Goal: Complete application form: Complete application form

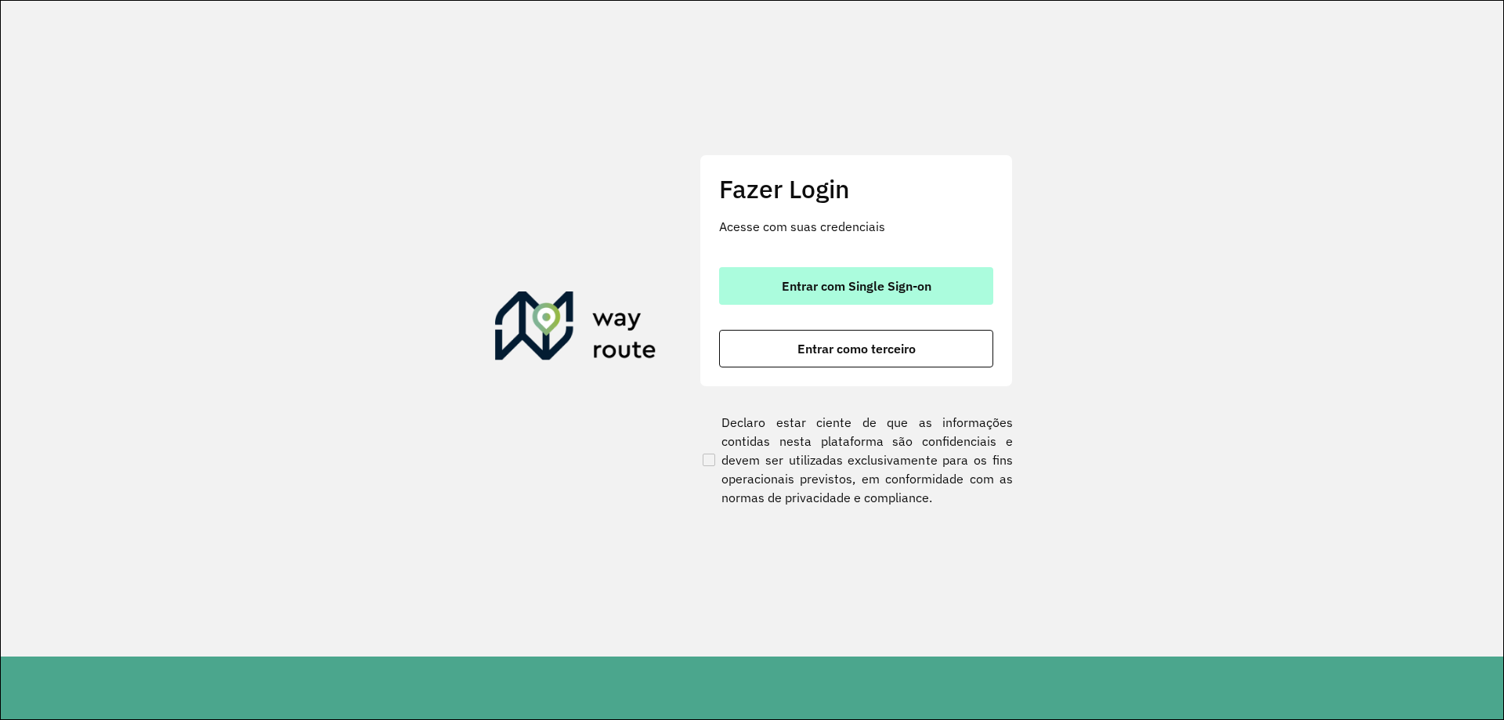
click at [849, 290] on span "Entrar com Single Sign-on" at bounding box center [857, 286] width 150 height 13
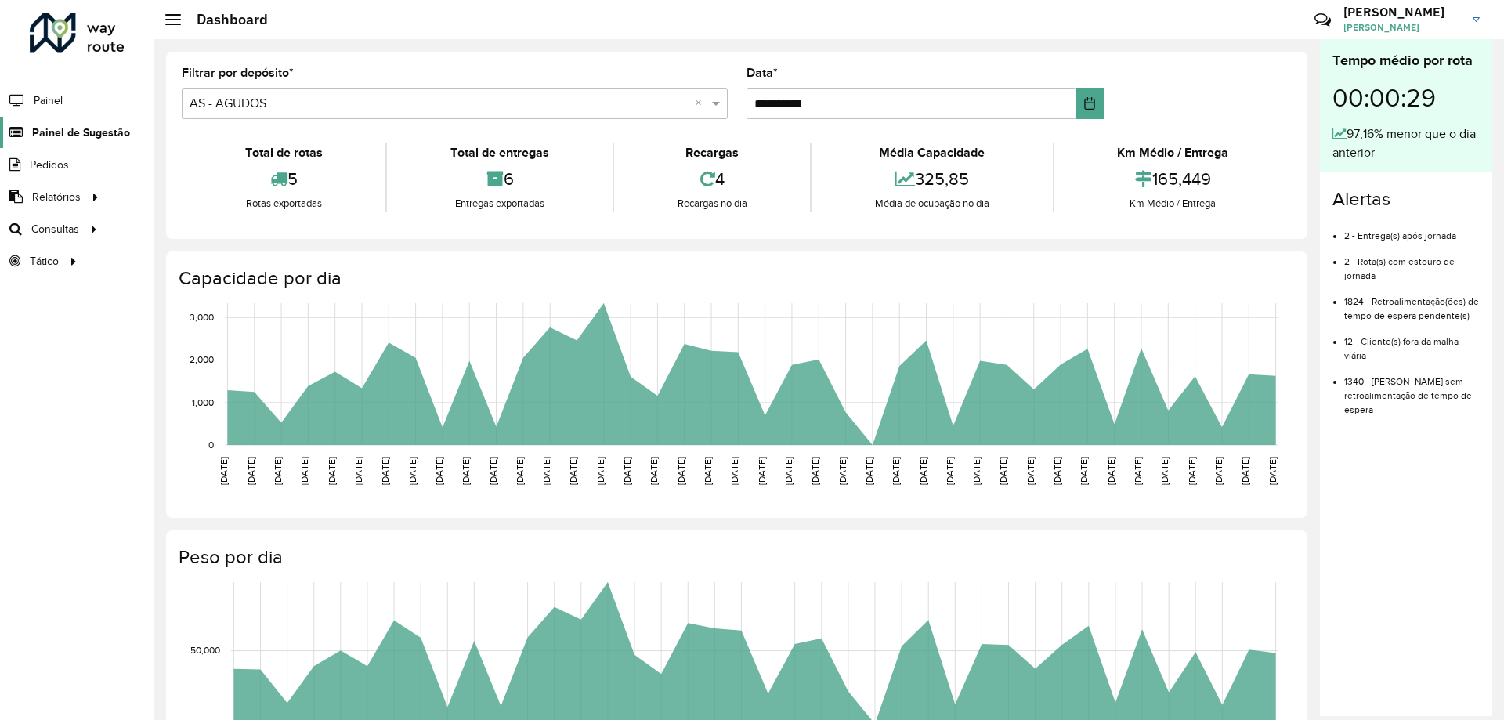
click at [96, 128] on span "Painel de Sugestão" at bounding box center [81, 133] width 98 height 16
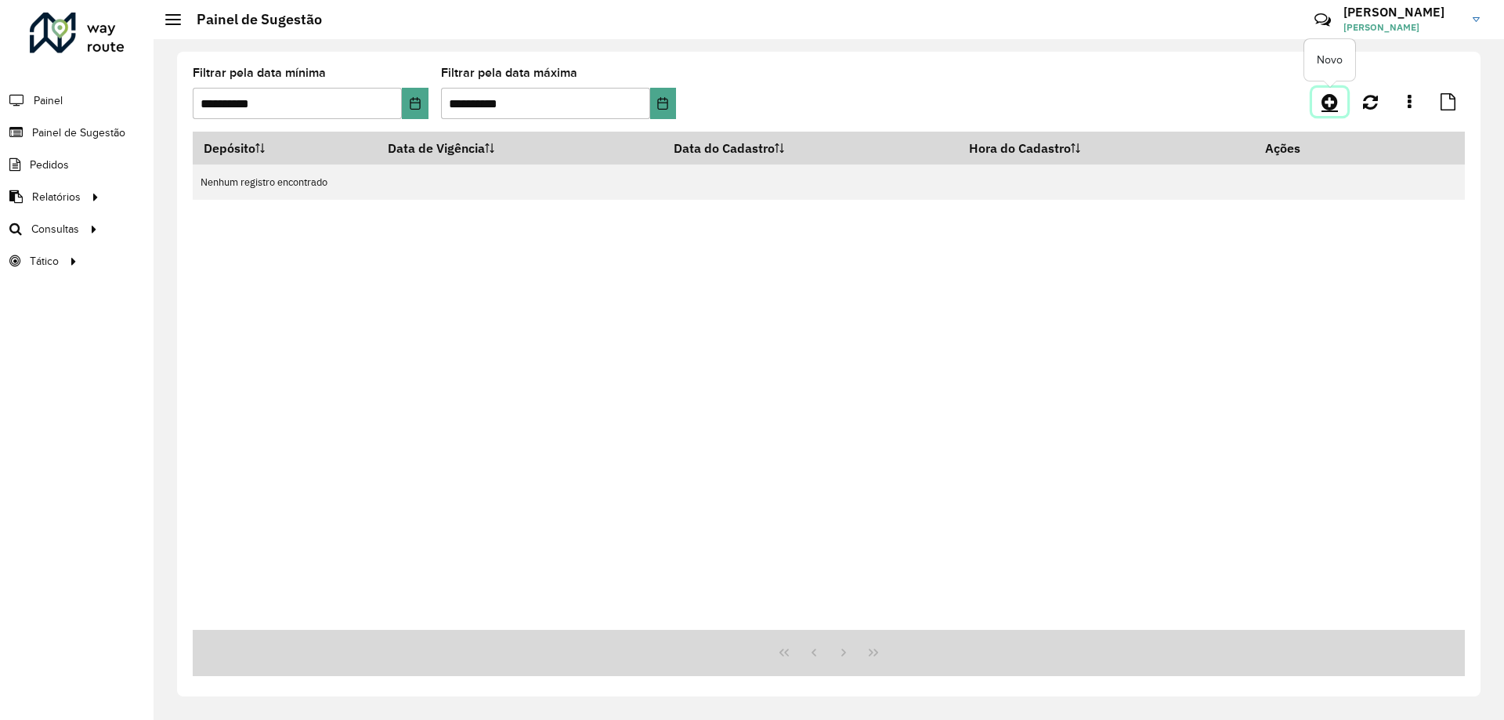
click at [1327, 107] on icon at bounding box center [1329, 101] width 16 height 19
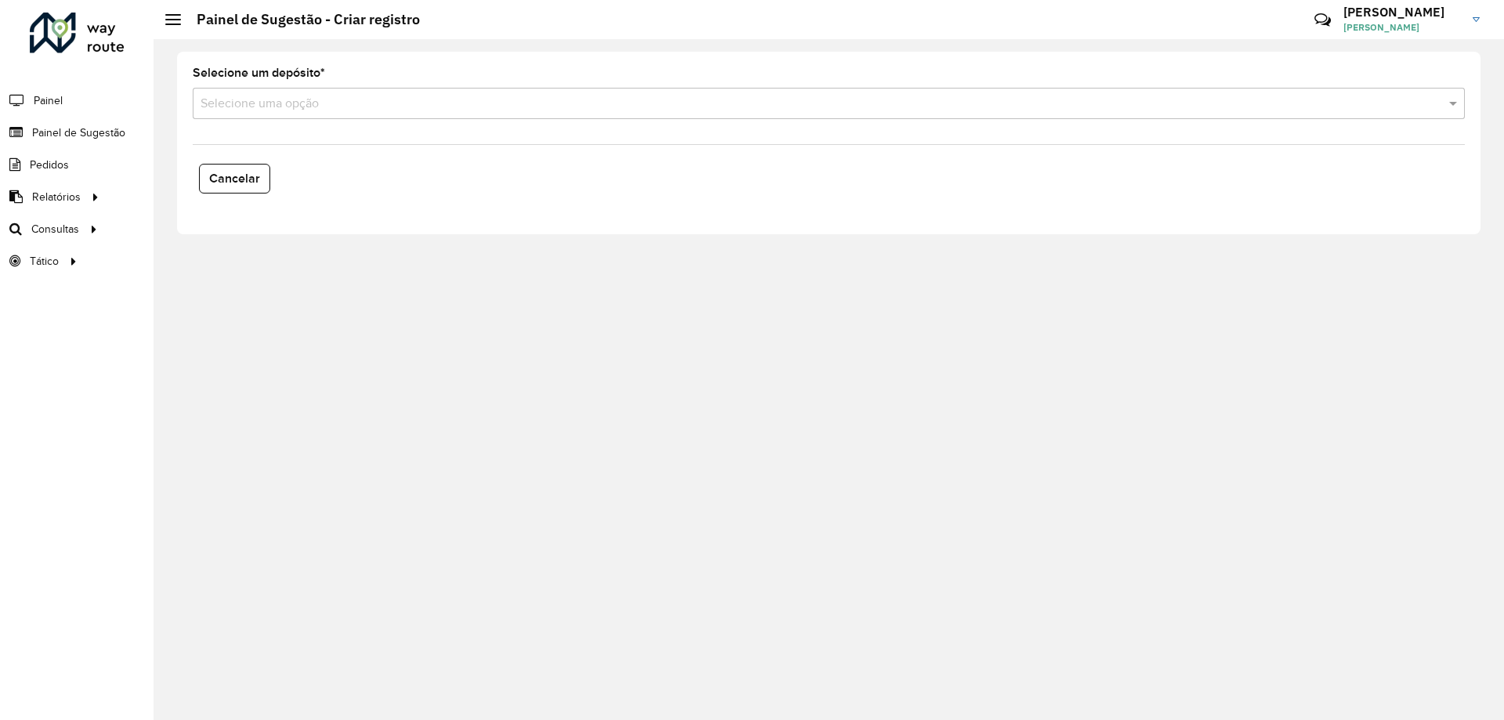
click at [319, 120] on formly-field "Selecione um depósito * Selecione uma opção" at bounding box center [828, 99] width 1291 height 64
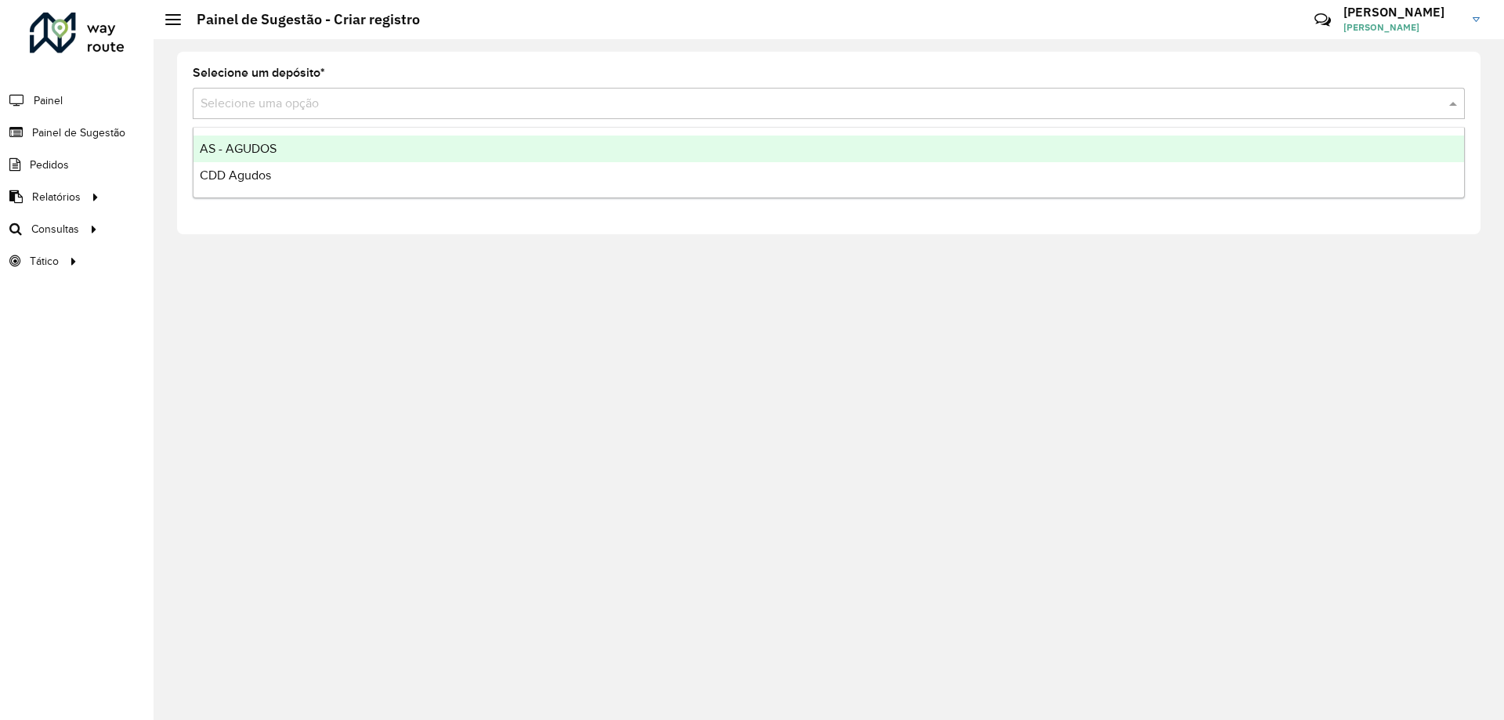
click at [305, 110] on input "text" at bounding box center [812, 104] width 1225 height 19
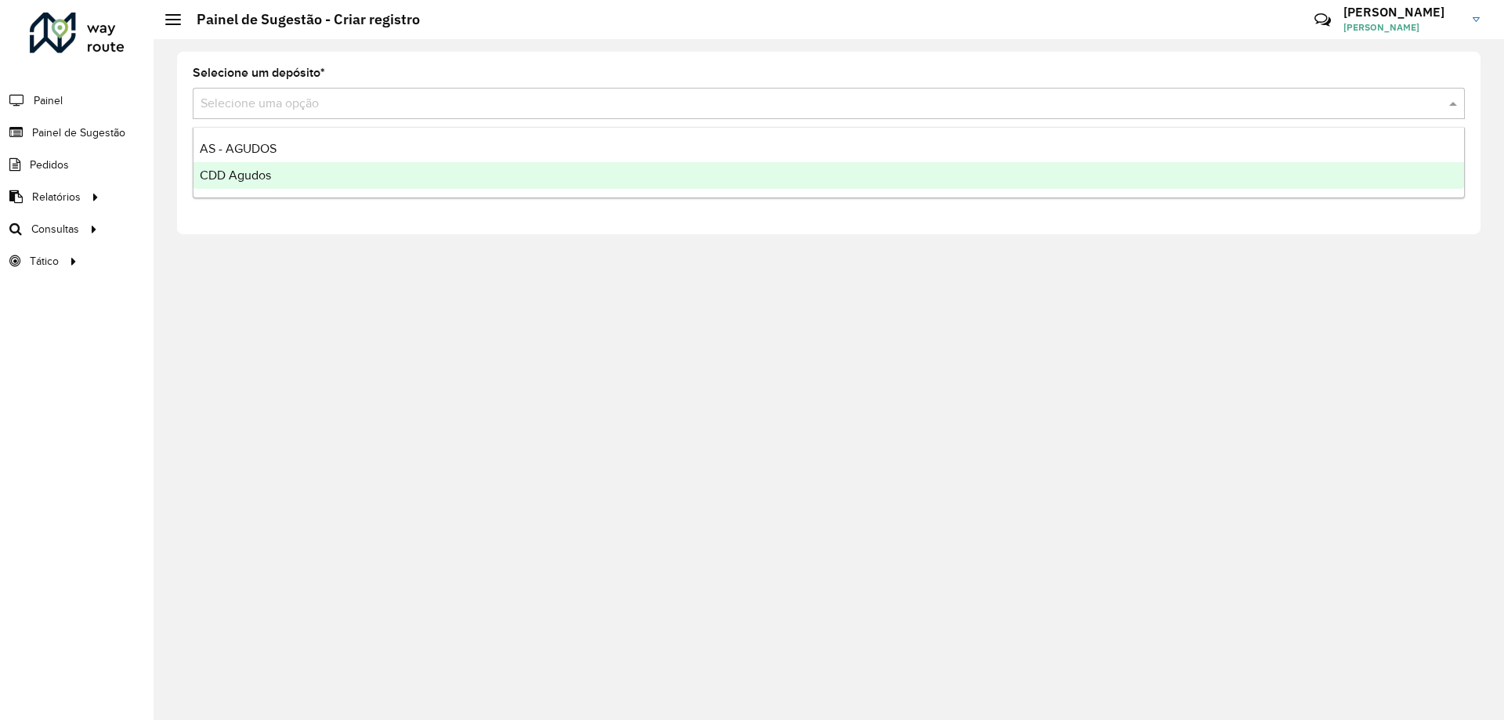
click at [240, 173] on span "CDD Agudos" at bounding box center [235, 174] width 71 height 13
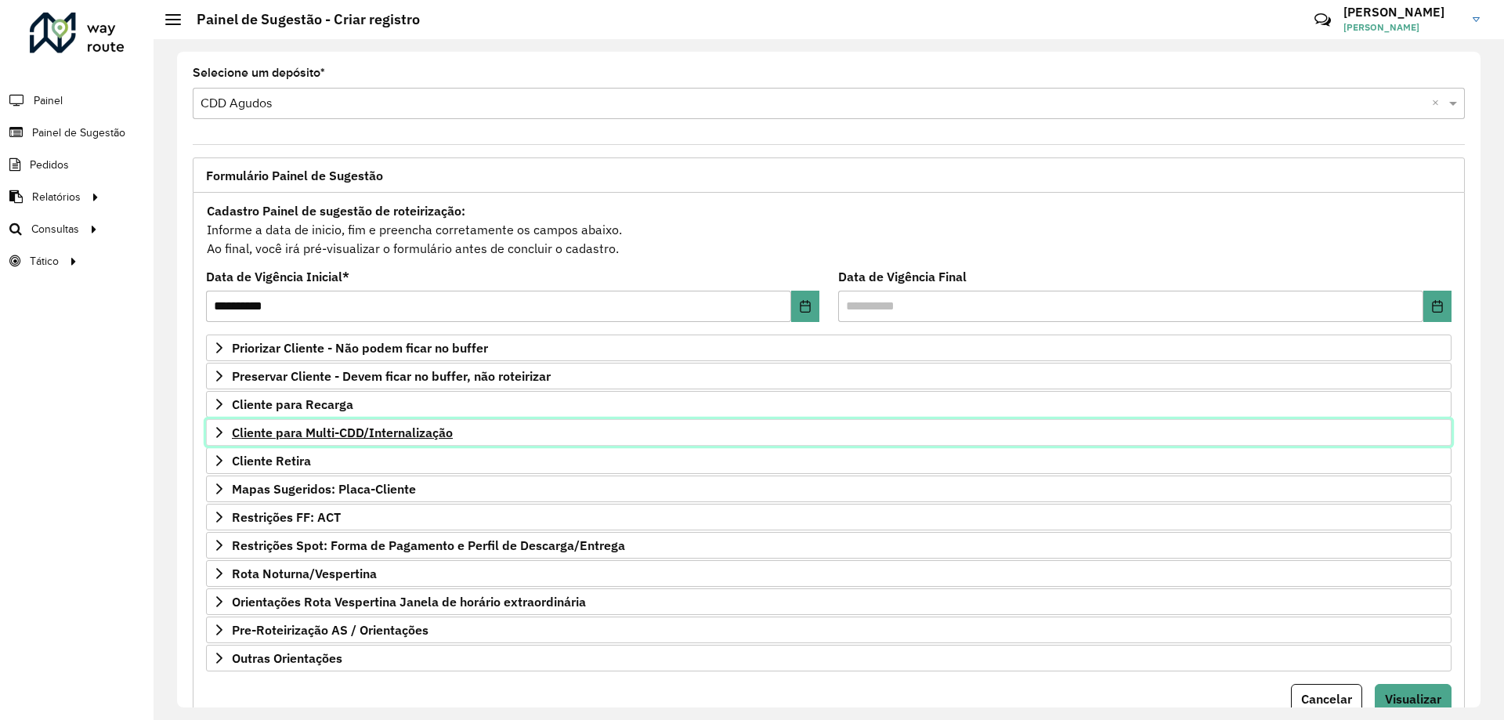
click at [327, 430] on span "Cliente para Multi-CDD/Internalização" at bounding box center [342, 432] width 221 height 13
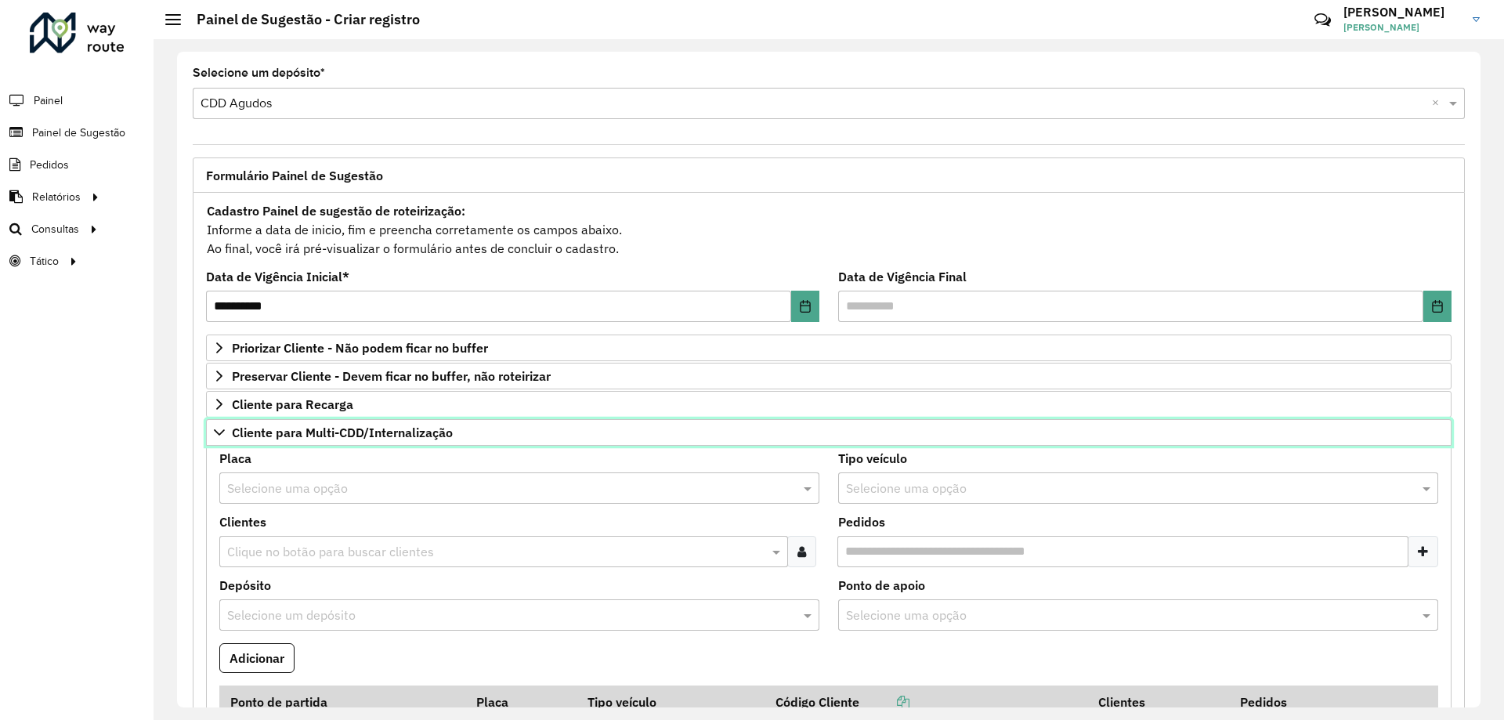
scroll to position [313, 0]
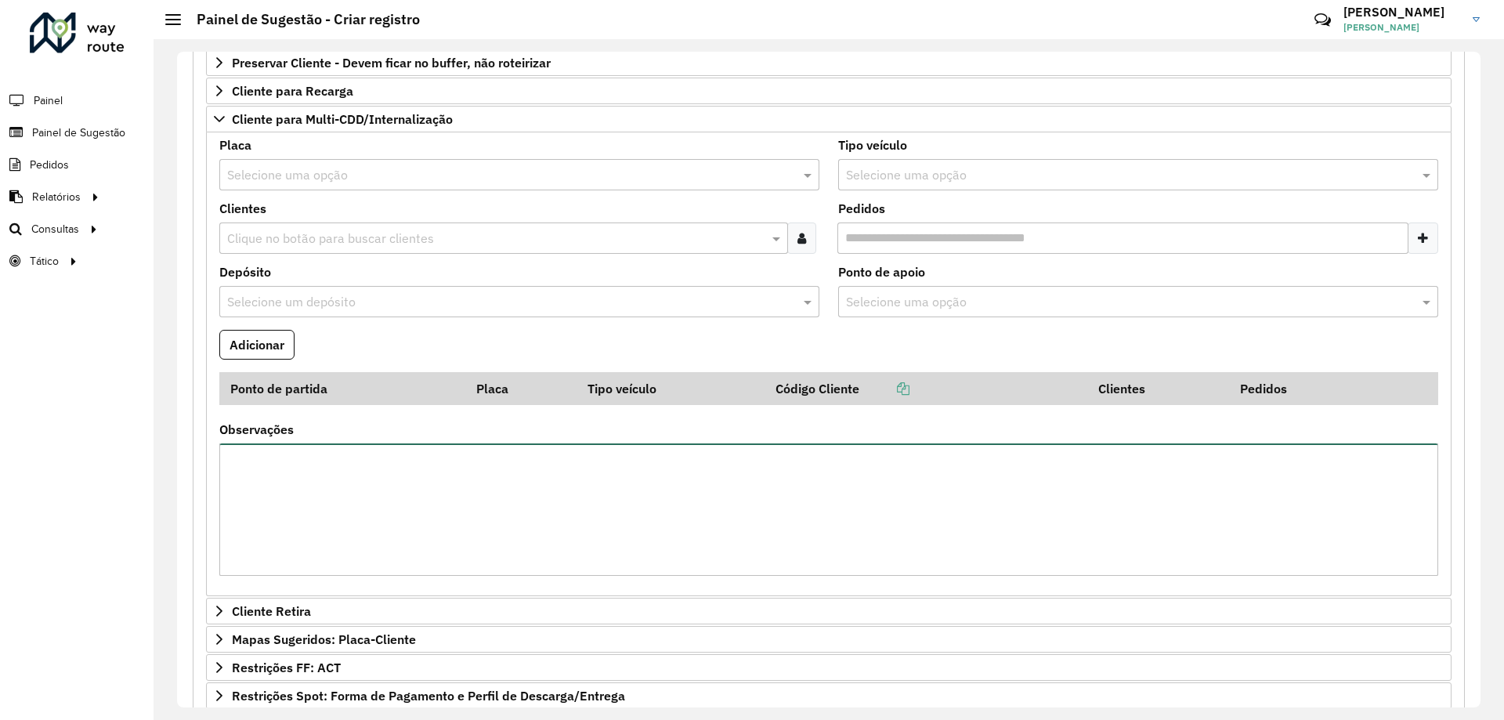
click at [357, 472] on textarea "Observações" at bounding box center [828, 509] width 1219 height 132
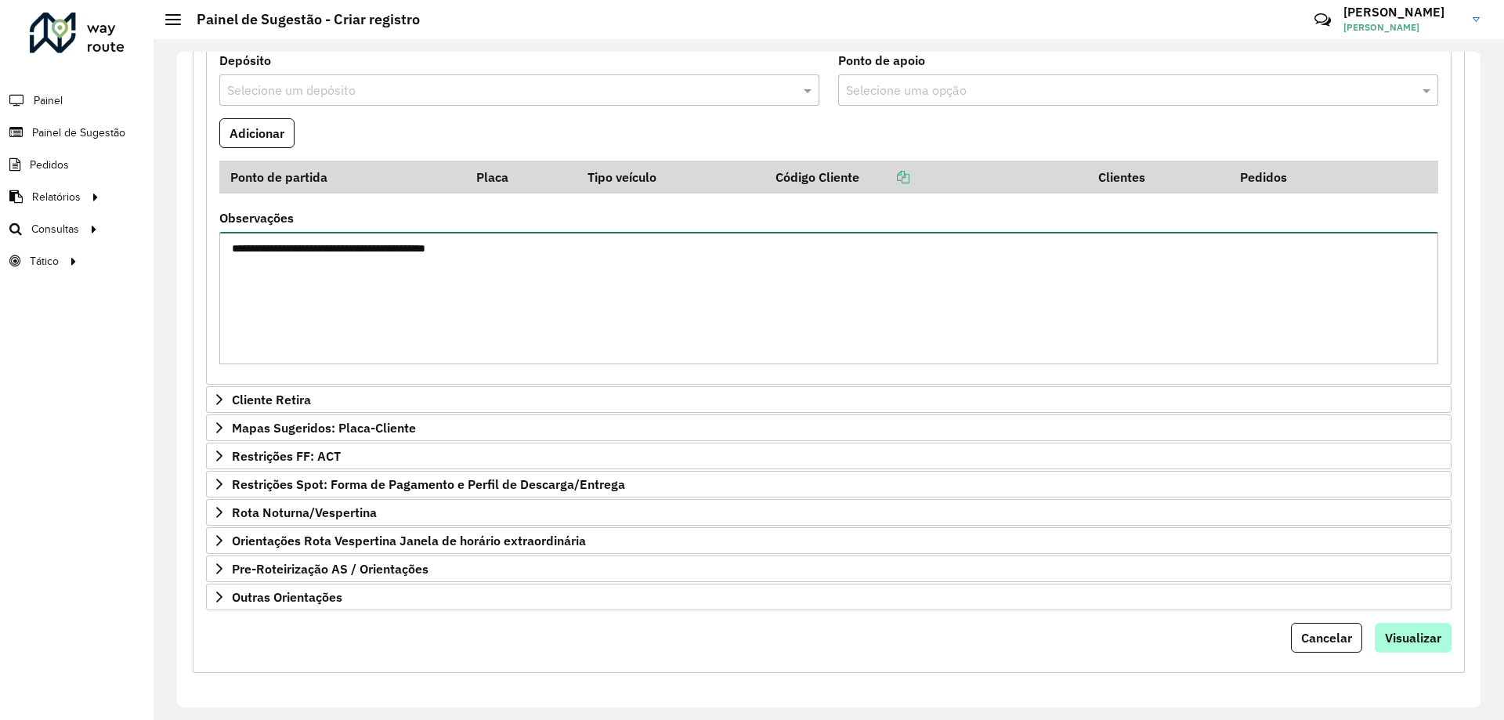
type textarea "**********"
click at [1393, 626] on button "Visualizar" at bounding box center [1412, 638] width 77 height 30
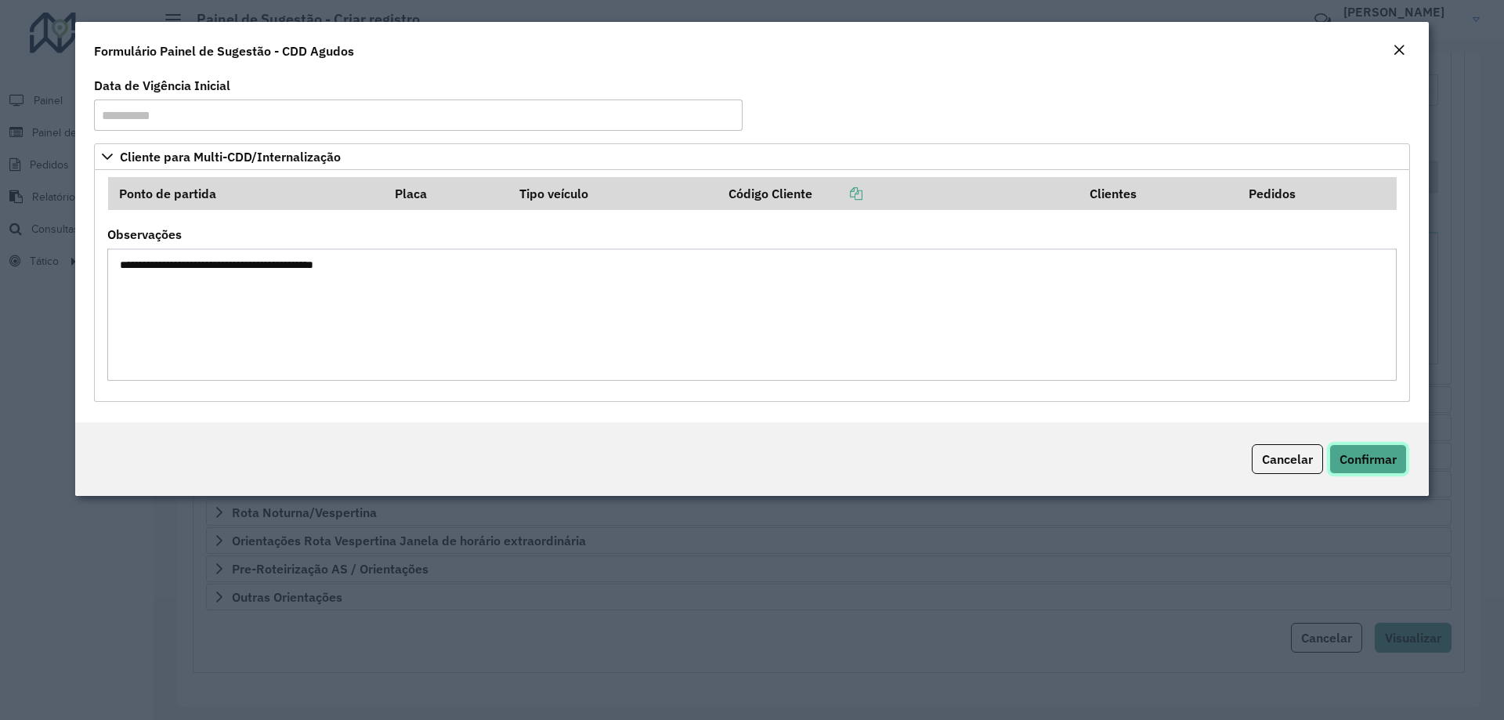
click at [1372, 454] on span "Confirmar" at bounding box center [1367, 459] width 57 height 16
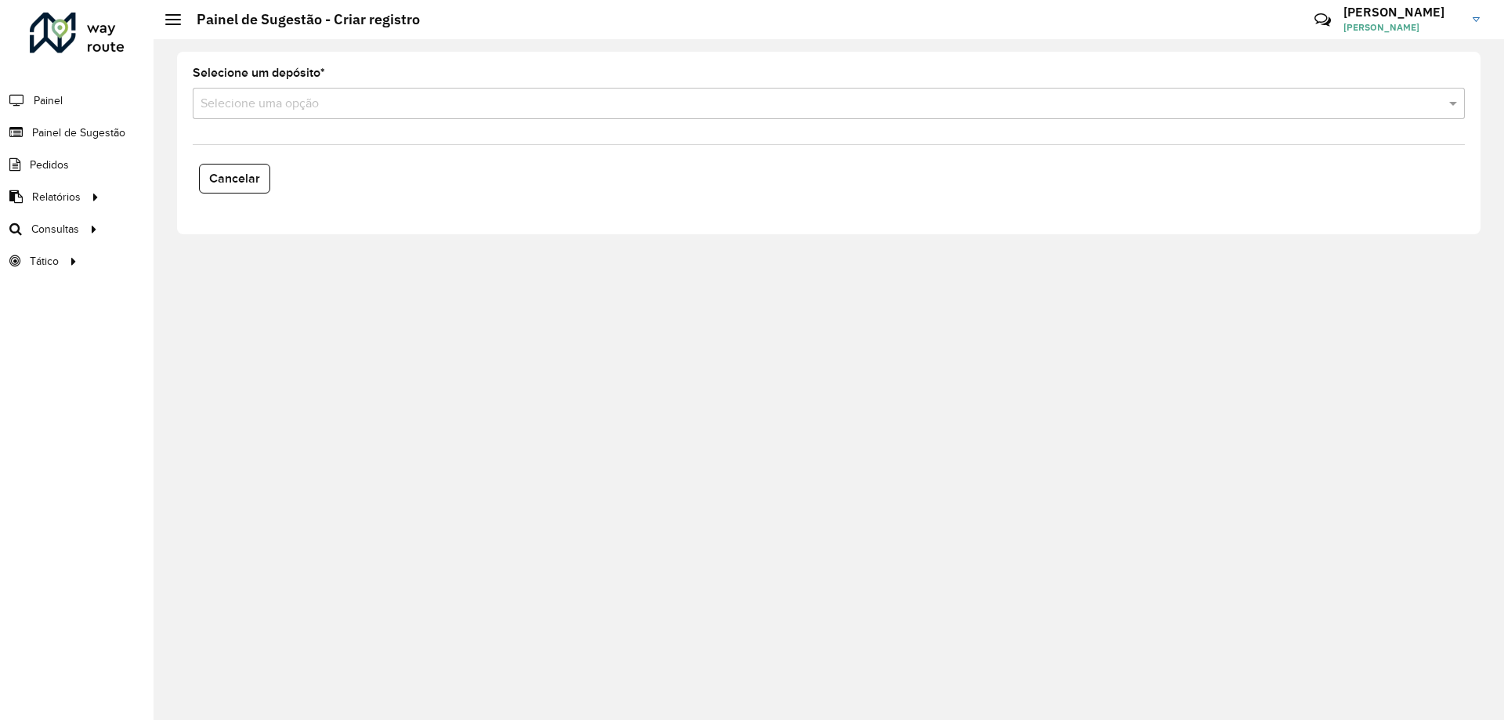
click at [475, 107] on input "text" at bounding box center [812, 104] width 1225 height 19
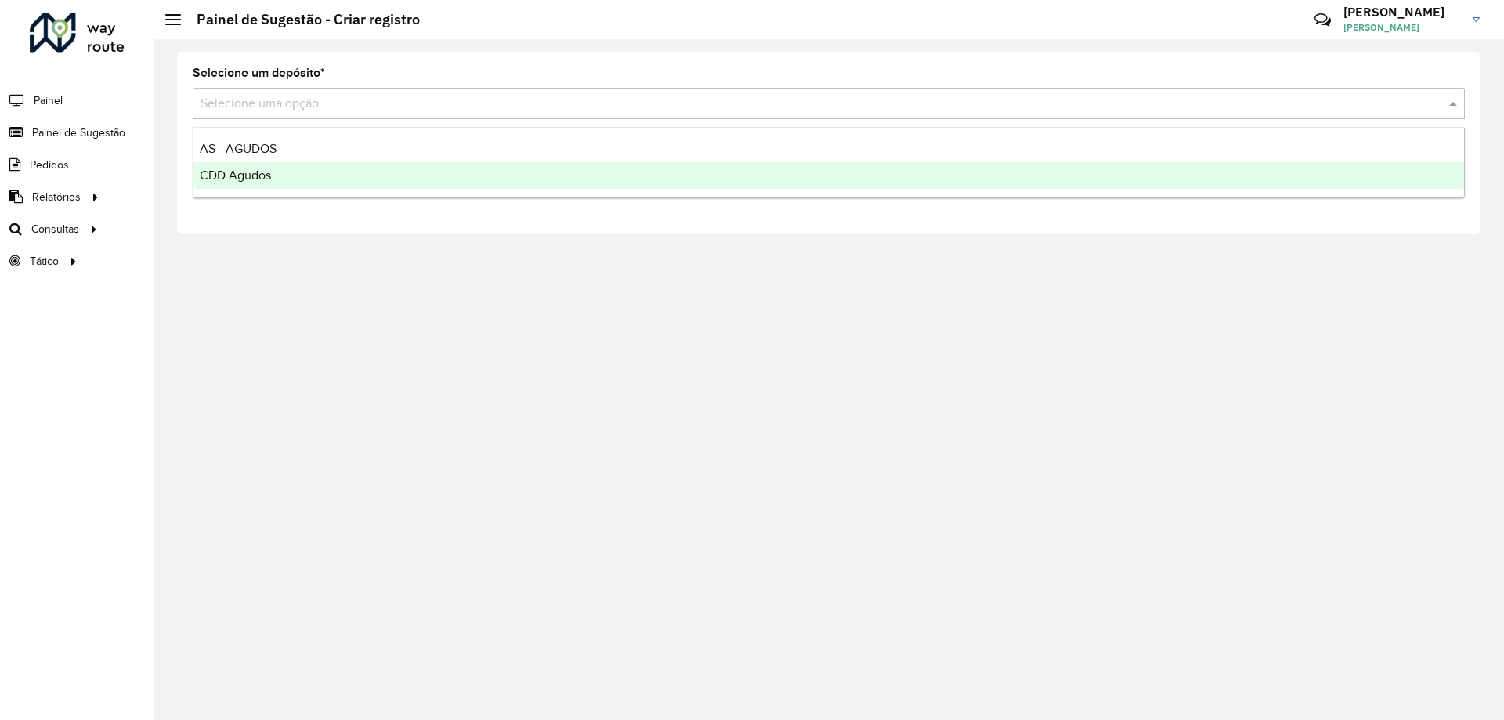
click at [260, 175] on span "CDD Agudos" at bounding box center [235, 174] width 71 height 13
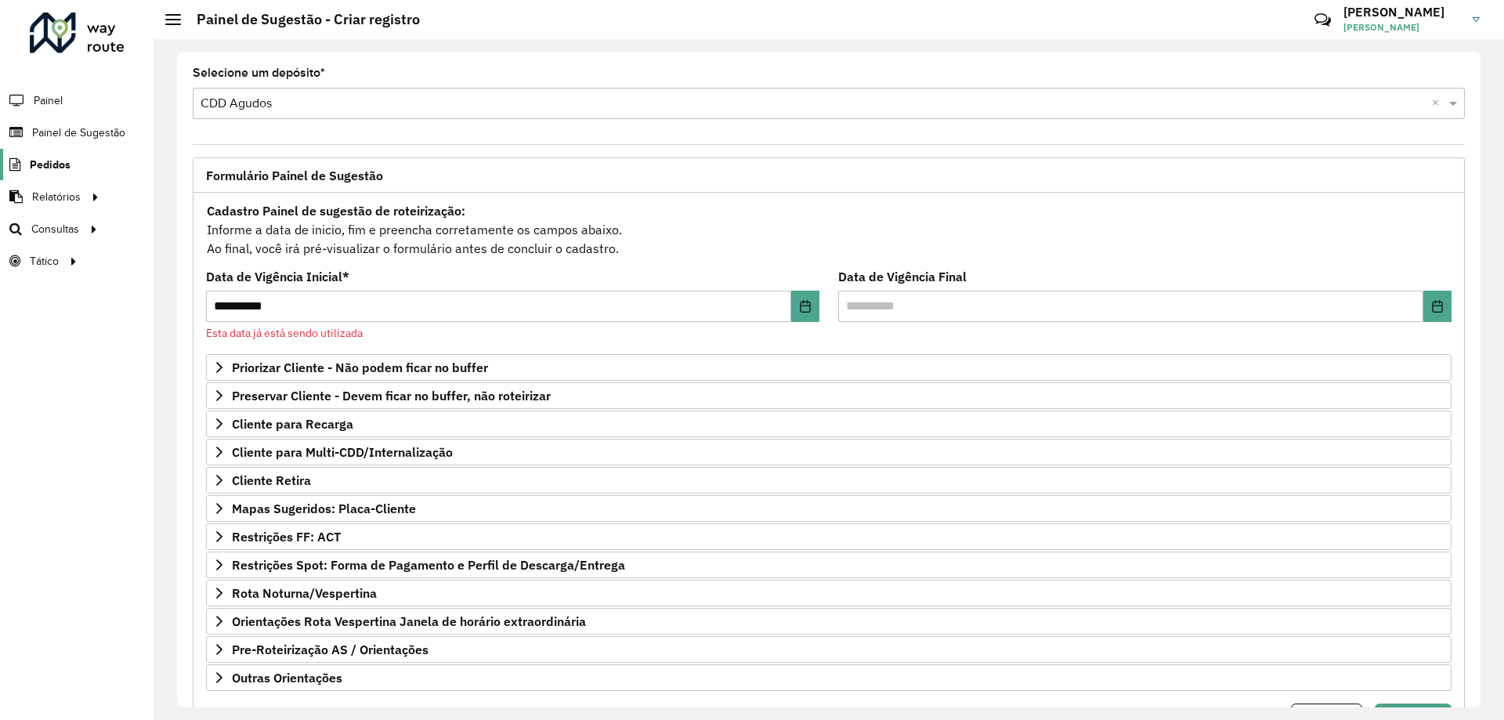
click at [65, 164] on span "Pedidos" at bounding box center [50, 165] width 41 height 16
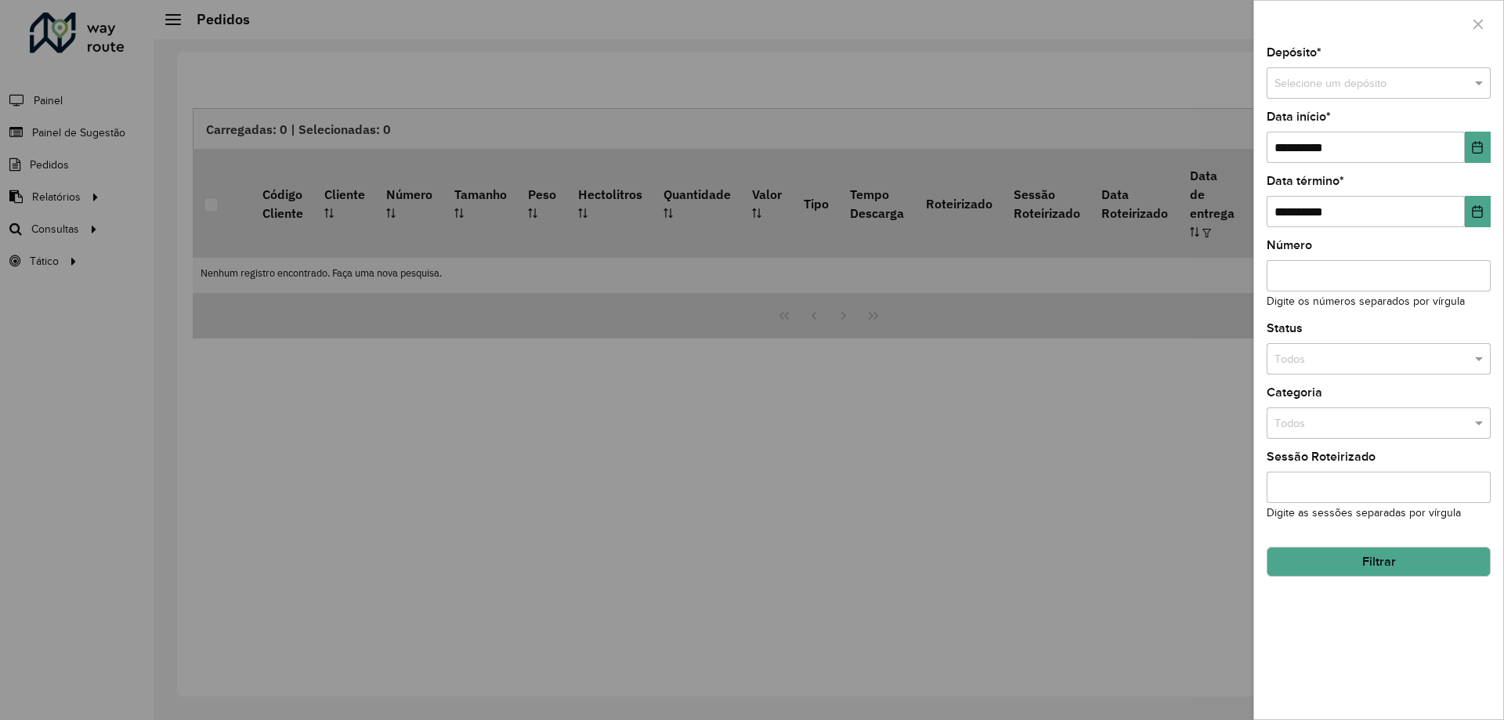
click at [102, 131] on div at bounding box center [752, 360] width 1504 height 720
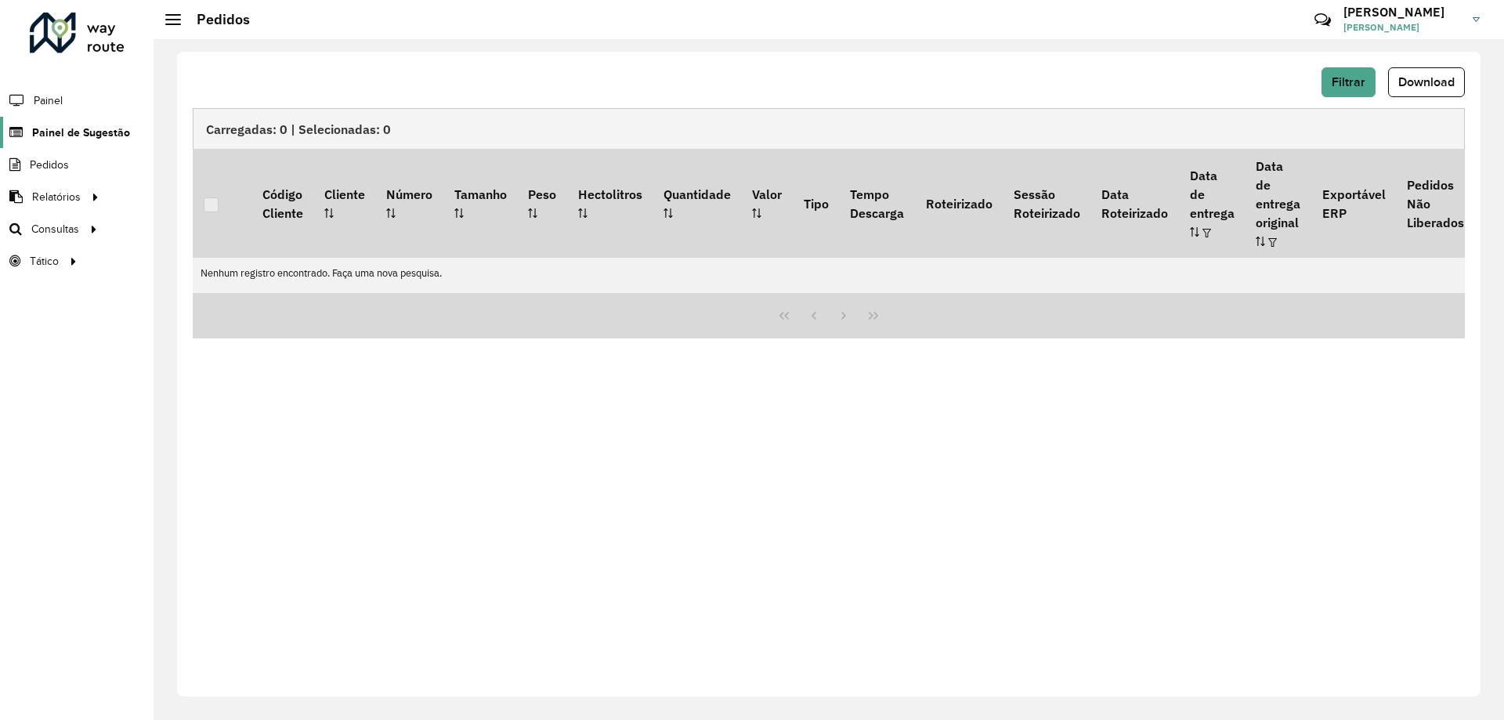
click at [76, 135] on span "Painel de Sugestão" at bounding box center [81, 133] width 98 height 16
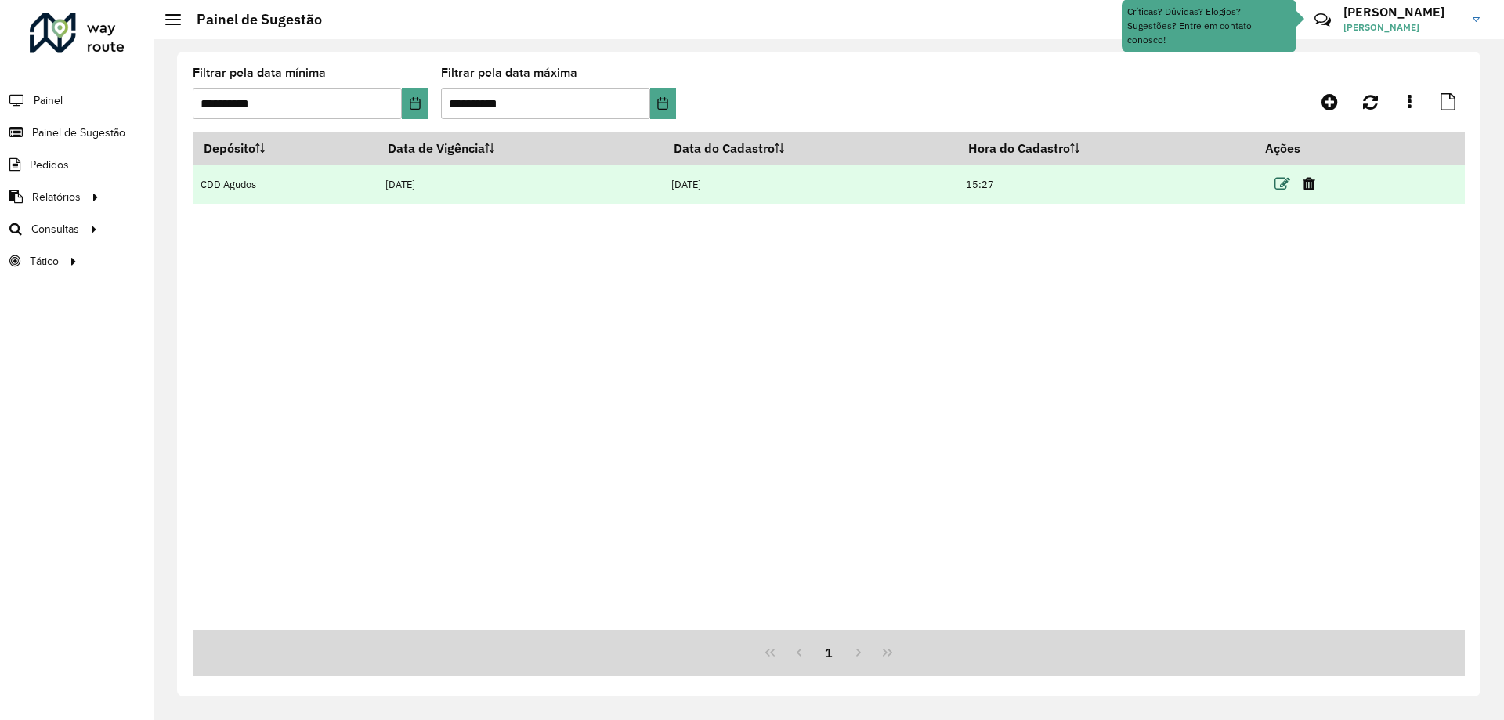
click at [1286, 180] on icon at bounding box center [1282, 184] width 16 height 16
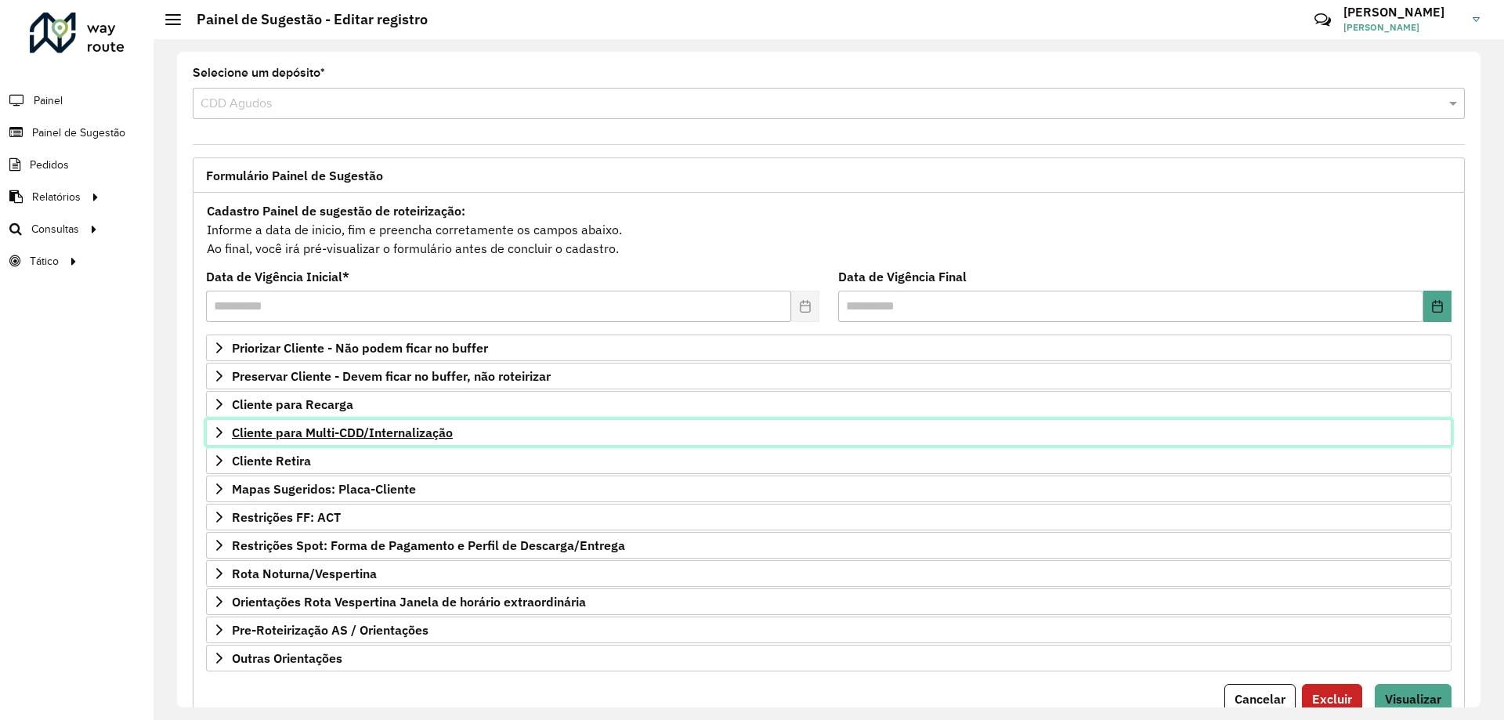
click at [403, 436] on span "Cliente para Multi-CDD/Internalização" at bounding box center [342, 432] width 221 height 13
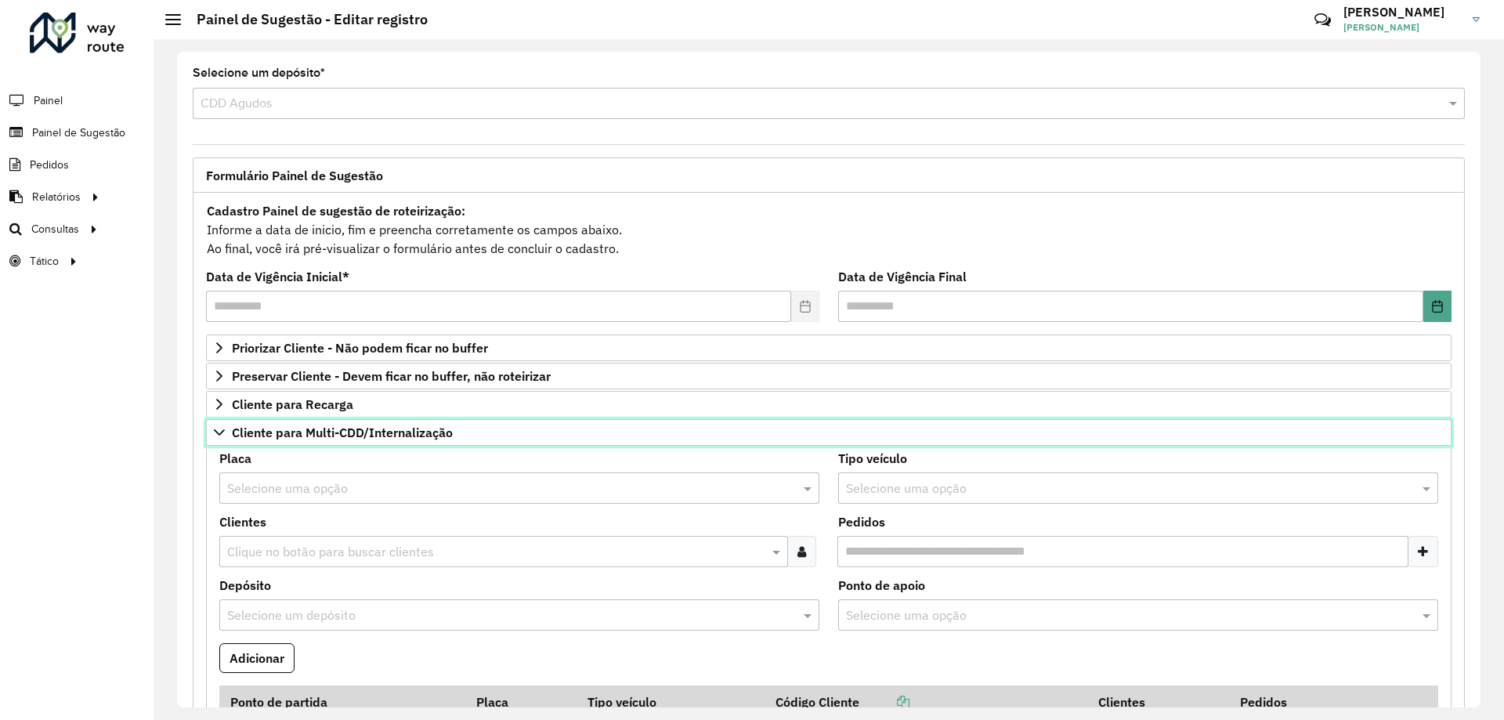
scroll to position [392, 0]
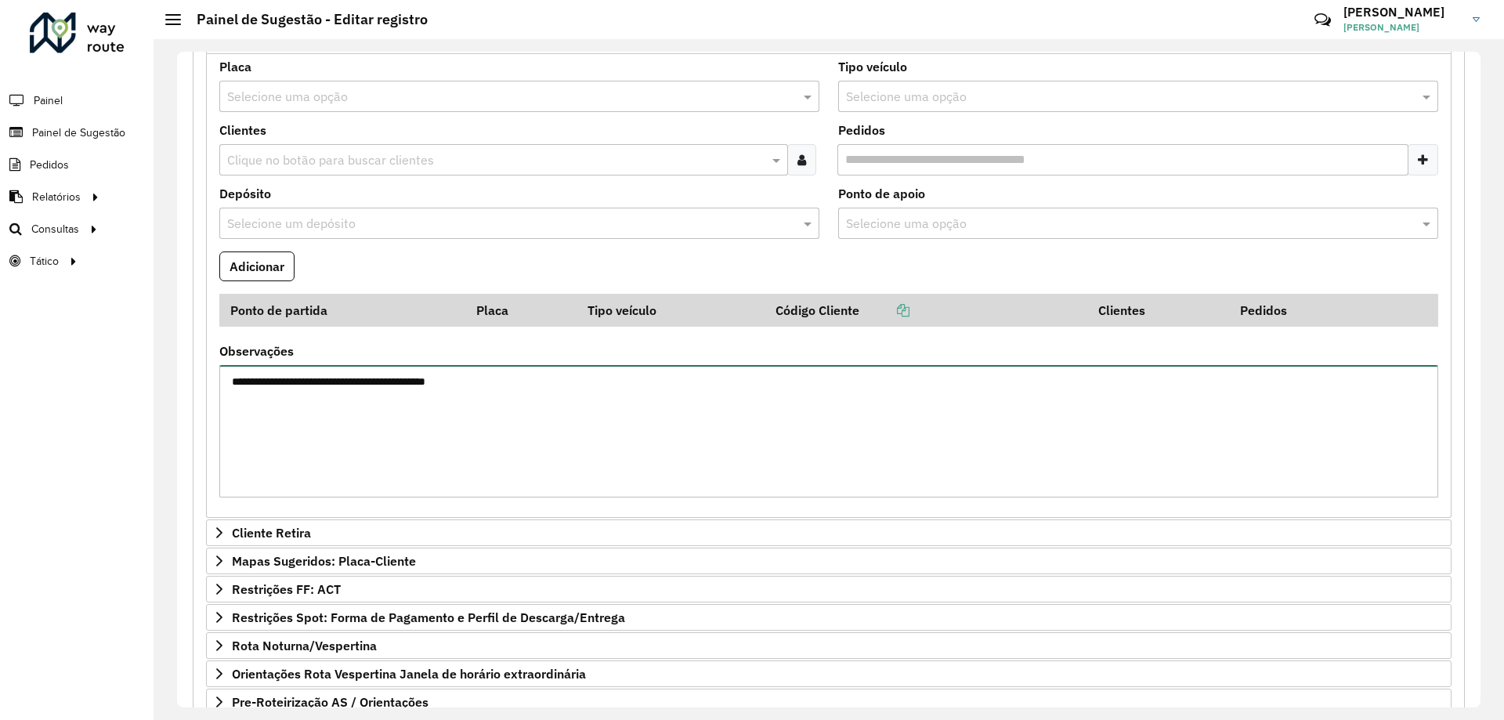
click at [364, 447] on textarea "**********" at bounding box center [828, 431] width 1219 height 132
click at [497, 385] on textarea "**********" at bounding box center [828, 431] width 1219 height 132
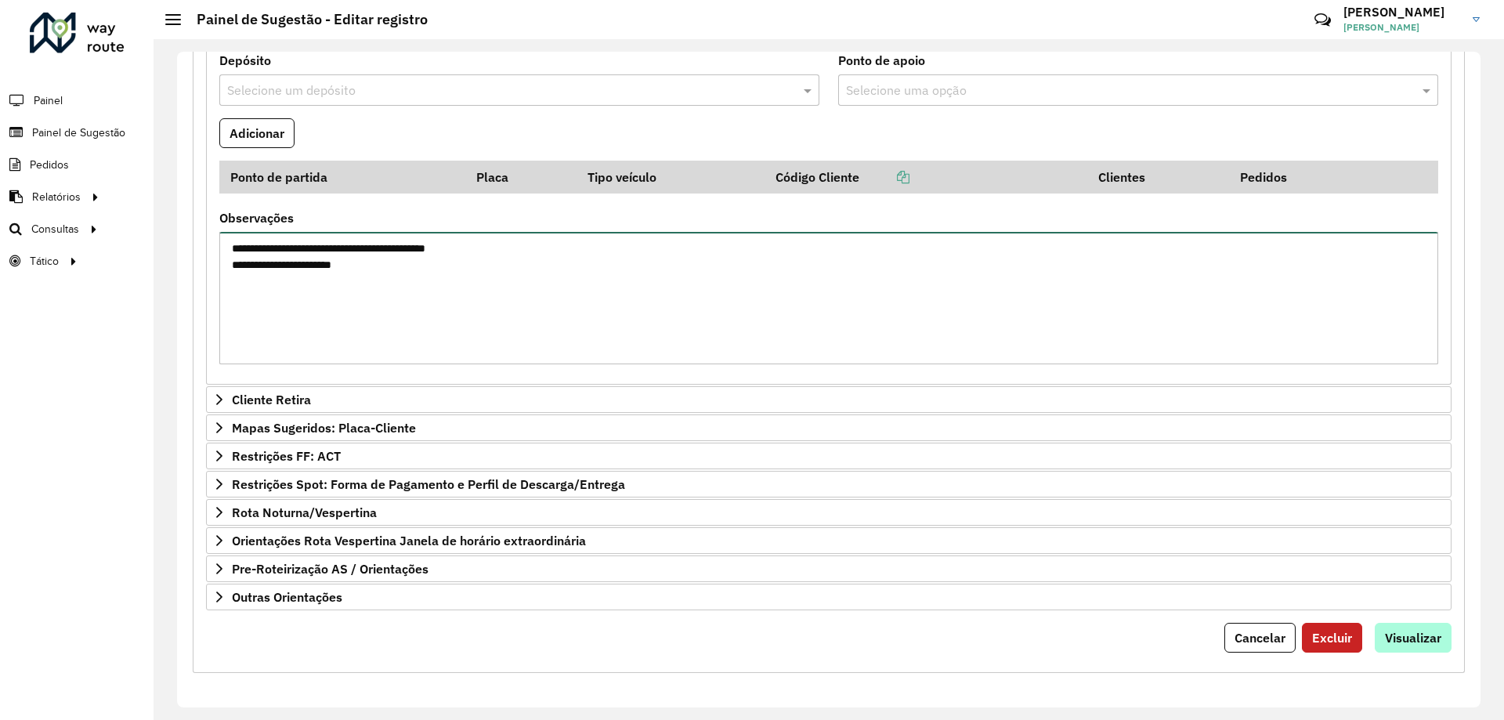
type textarea "**********"
click at [1423, 638] on span "Visualizar" at bounding box center [1413, 638] width 56 height 16
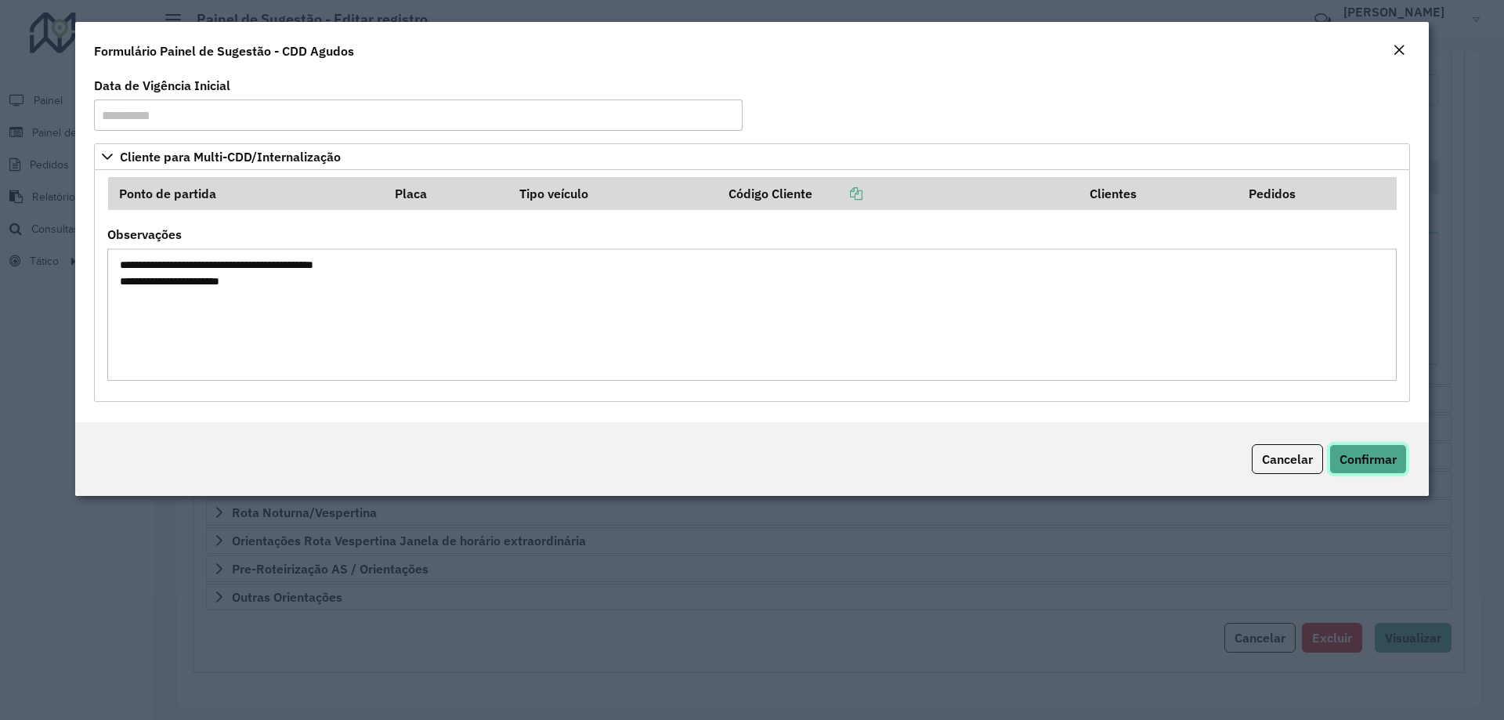
click at [1375, 460] on span "Confirmar" at bounding box center [1367, 459] width 57 height 16
